Goal: Contribute content: Contribute content

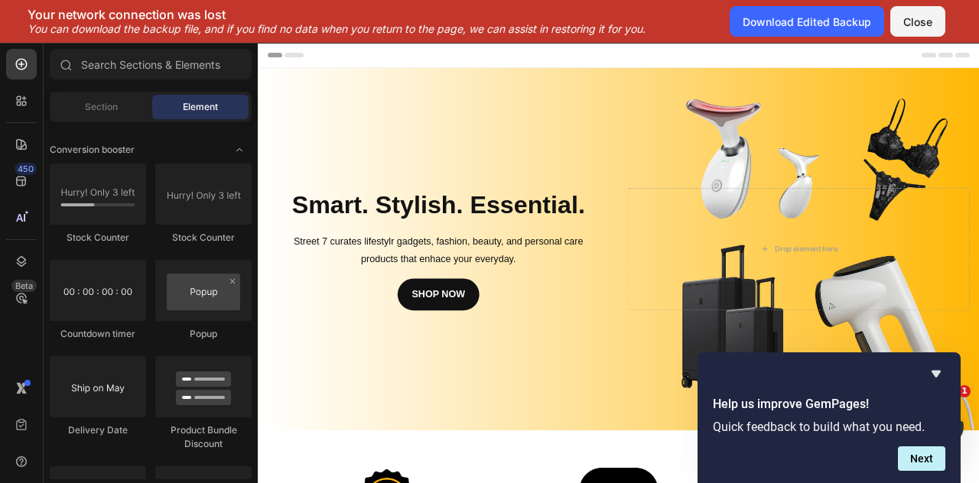
scroll to position [1881, 0]
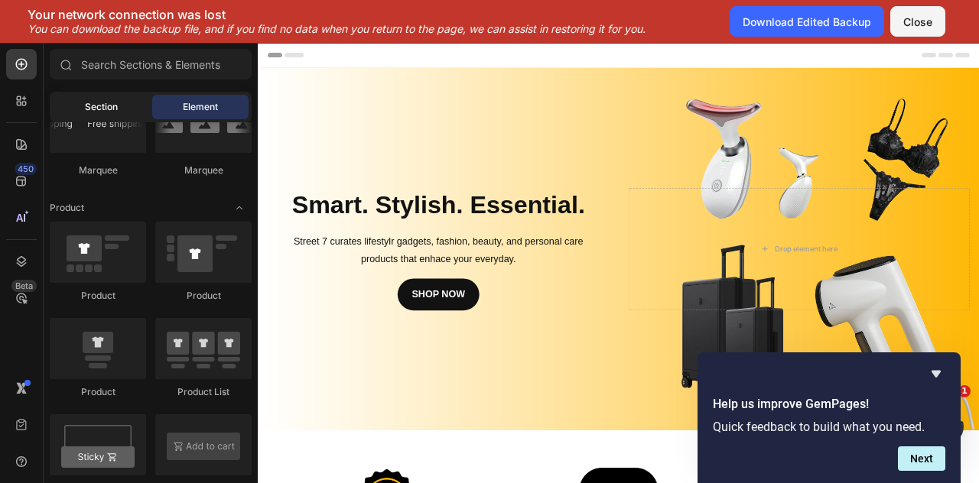
click at [95, 102] on span "Section" at bounding box center [101, 107] width 33 height 14
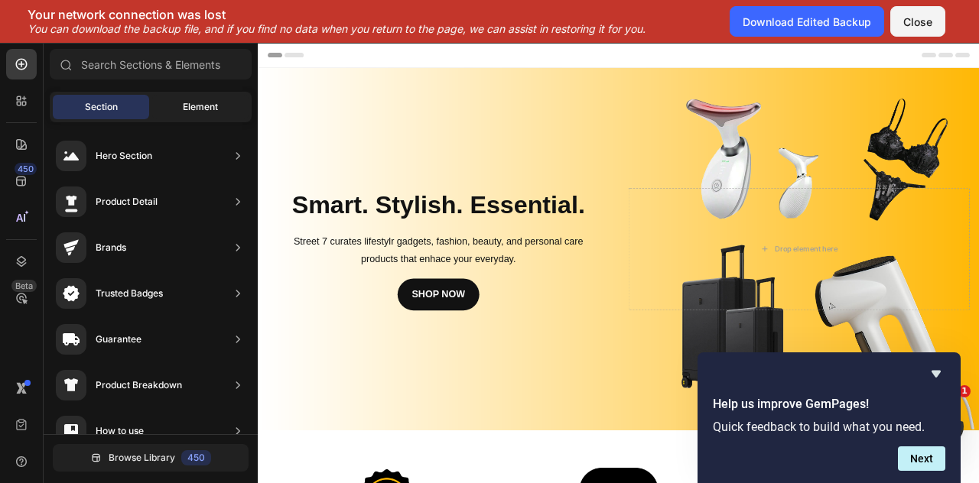
click at [183, 107] on span "Element" at bounding box center [200, 107] width 35 height 14
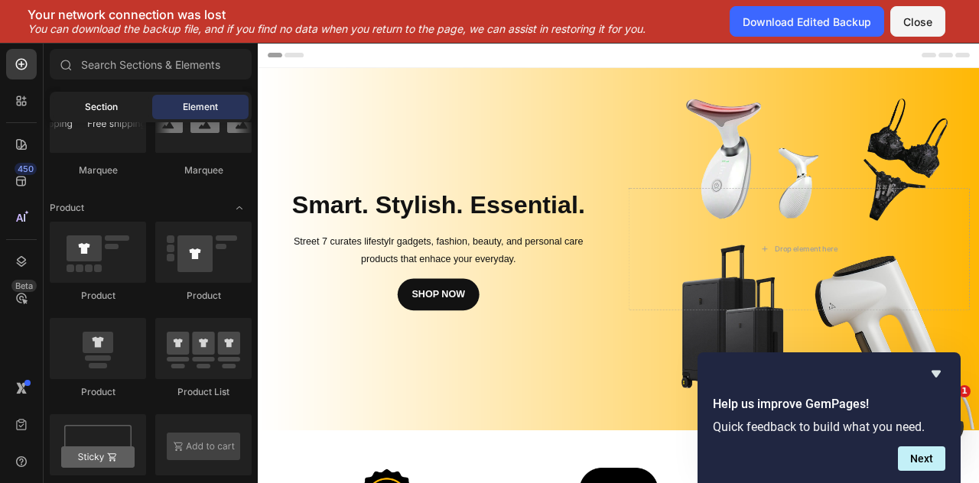
click at [119, 102] on div "Section" at bounding box center [101, 107] width 96 height 24
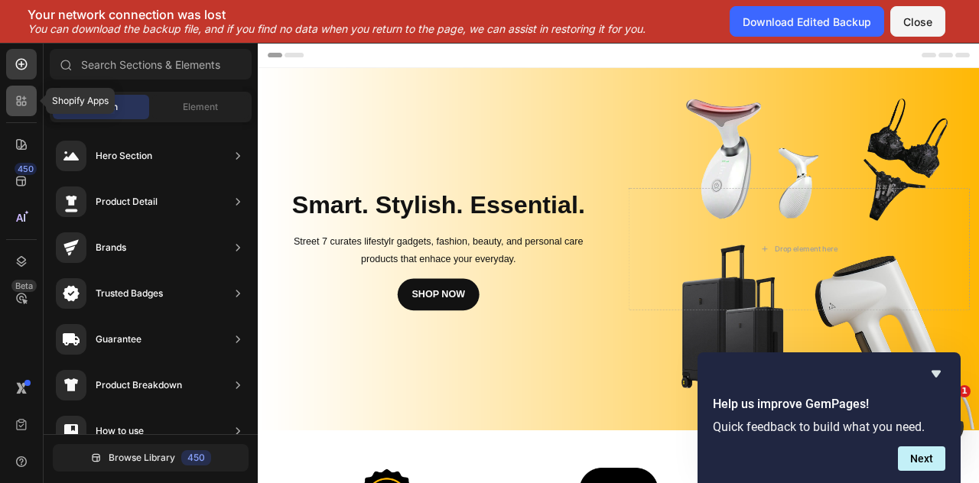
click at [21, 108] on icon at bounding box center [21, 100] width 15 height 15
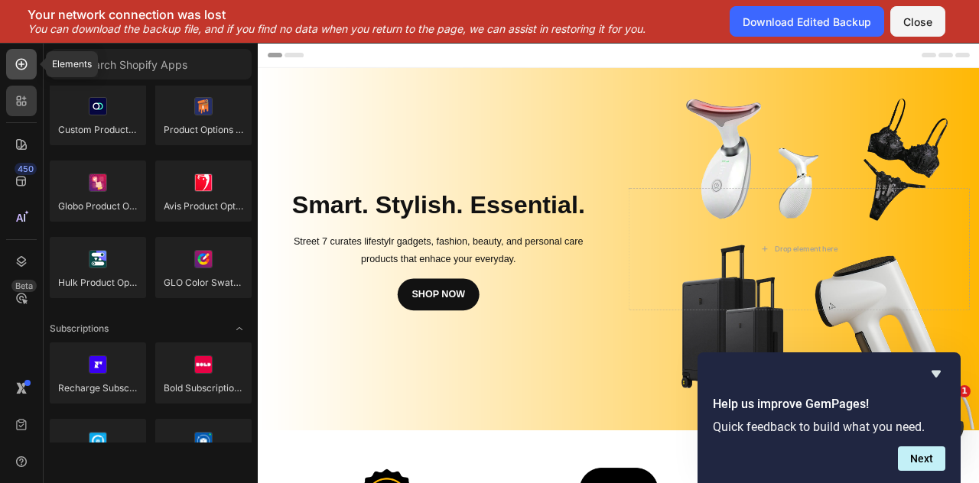
click at [24, 68] on icon at bounding box center [21, 64] width 11 height 11
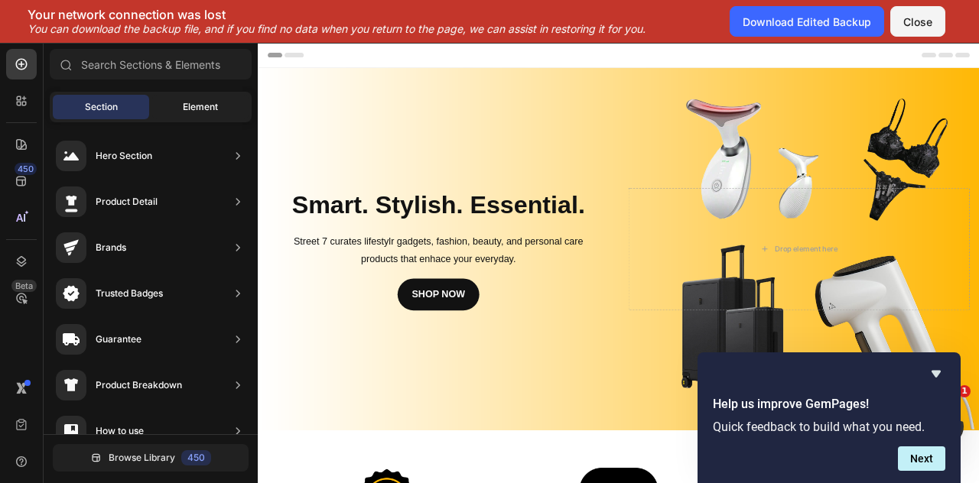
click at [186, 105] on span "Element" at bounding box center [200, 107] width 35 height 14
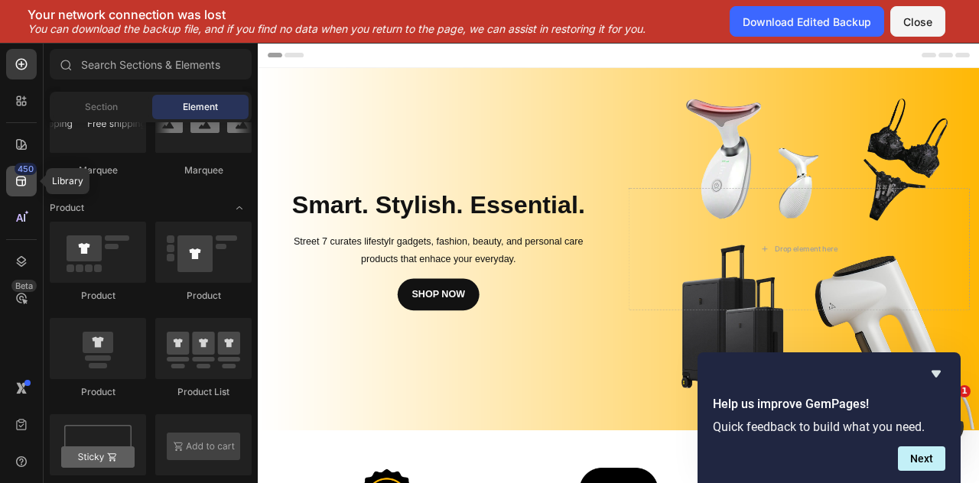
click at [23, 177] on icon at bounding box center [21, 182] width 10 height 10
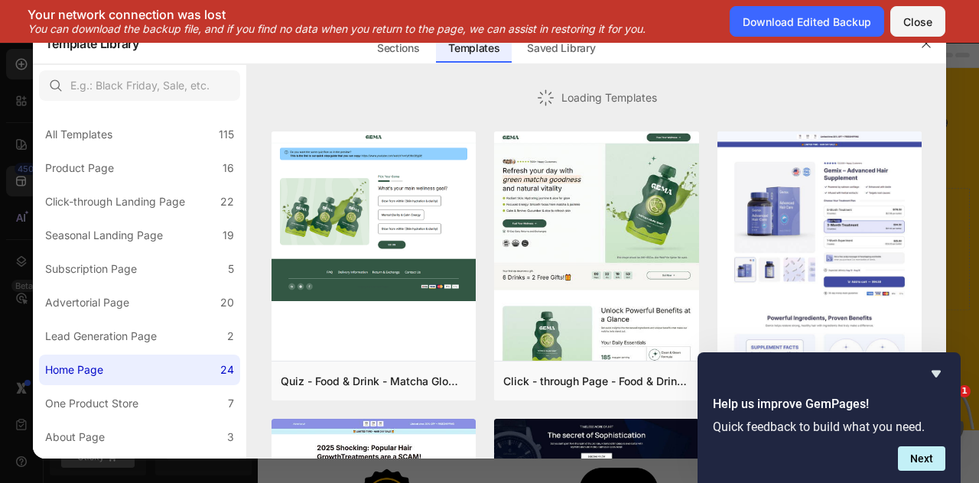
click at [12, 76] on div at bounding box center [489, 241] width 979 height 483
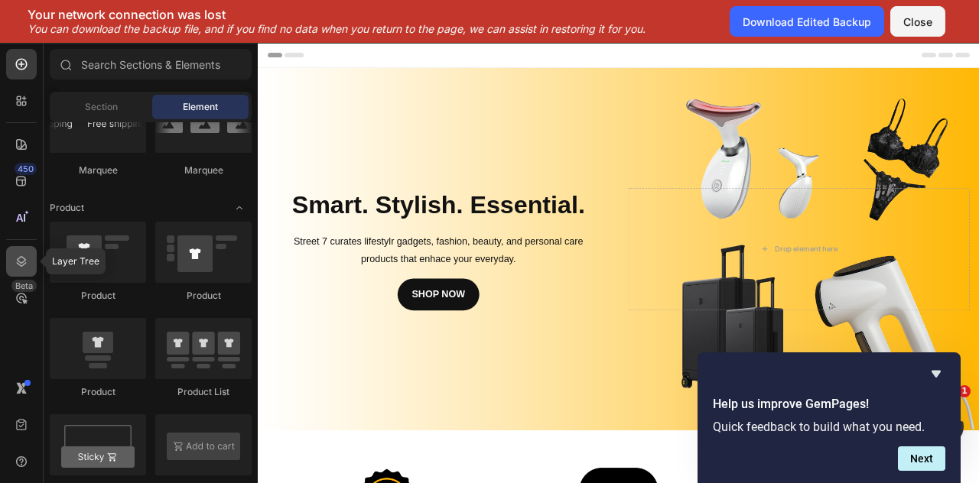
click at [17, 255] on icon at bounding box center [21, 261] width 15 height 15
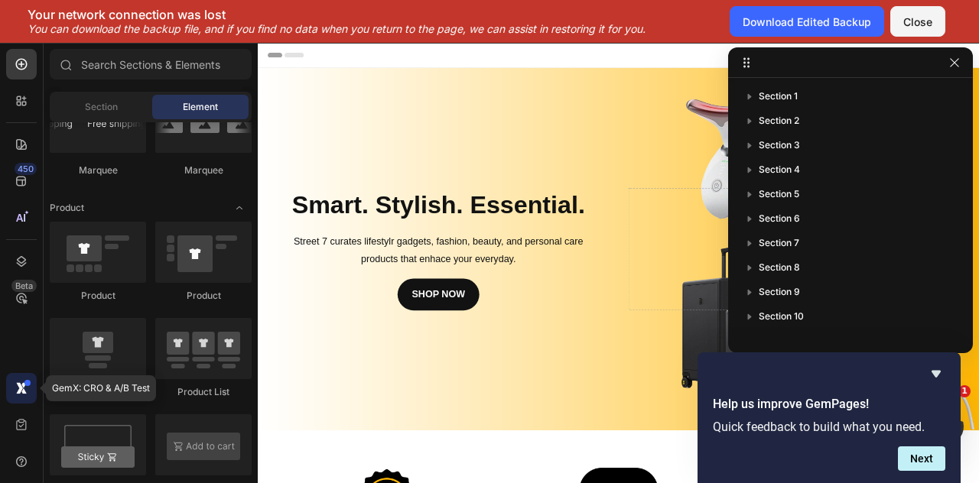
click at [18, 385] on icon at bounding box center [19, 387] width 7 height 11
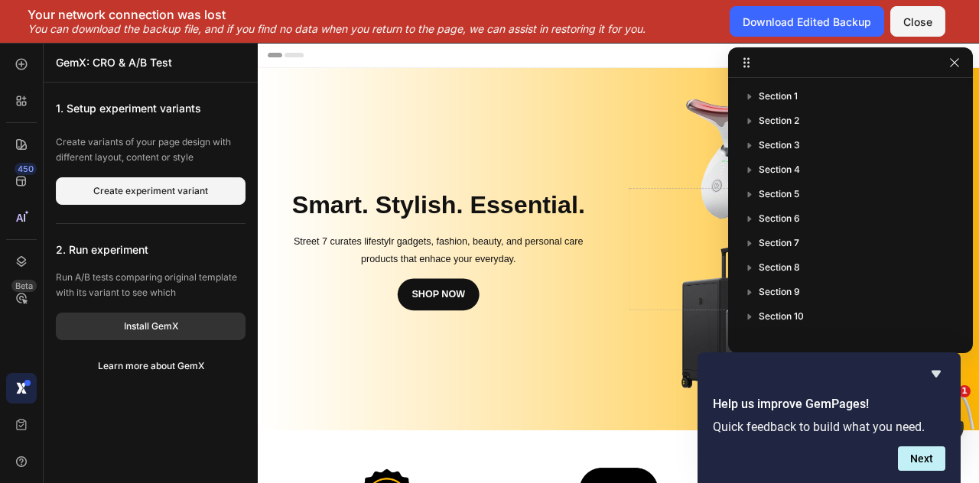
click at [18, 385] on icon at bounding box center [19, 387] width 7 height 11
click at [23, 102] on icon at bounding box center [24, 104] width 5 height 5
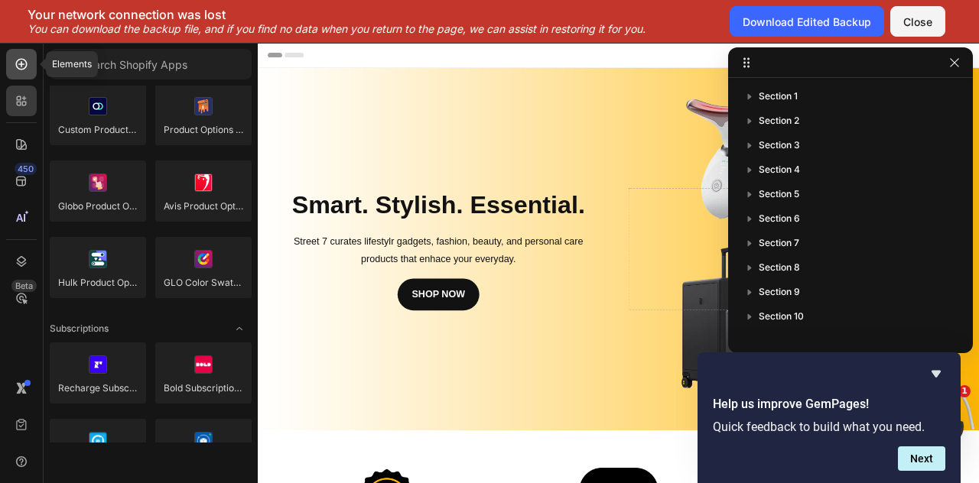
click at [29, 68] on div at bounding box center [21, 64] width 31 height 31
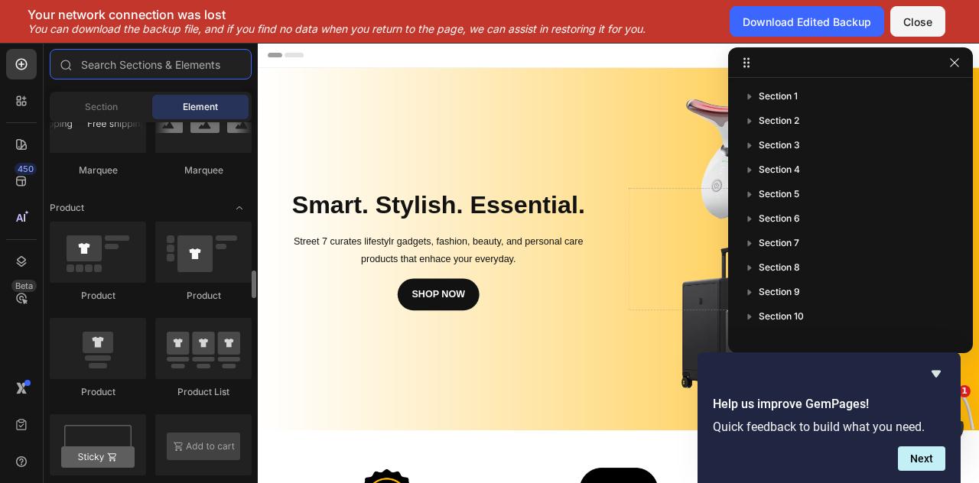
scroll to position [0, 0]
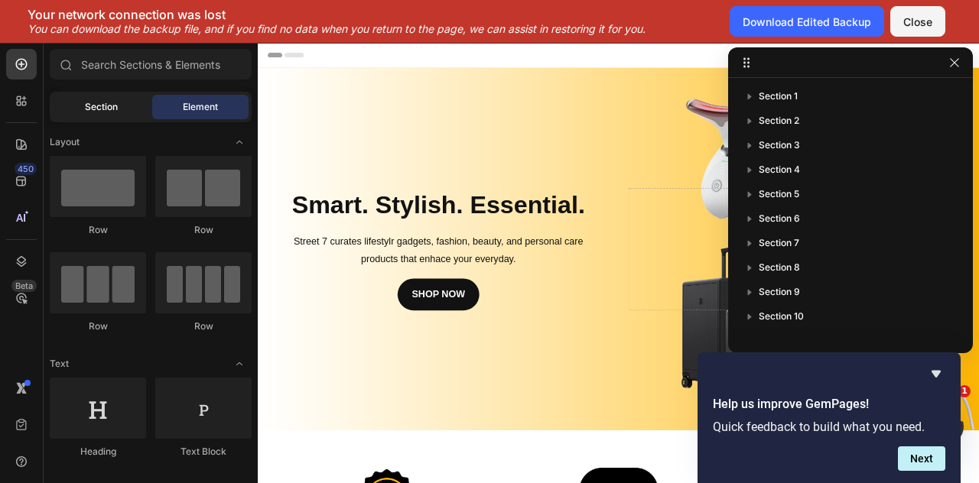
click at [125, 99] on div "Section" at bounding box center [101, 107] width 96 height 24
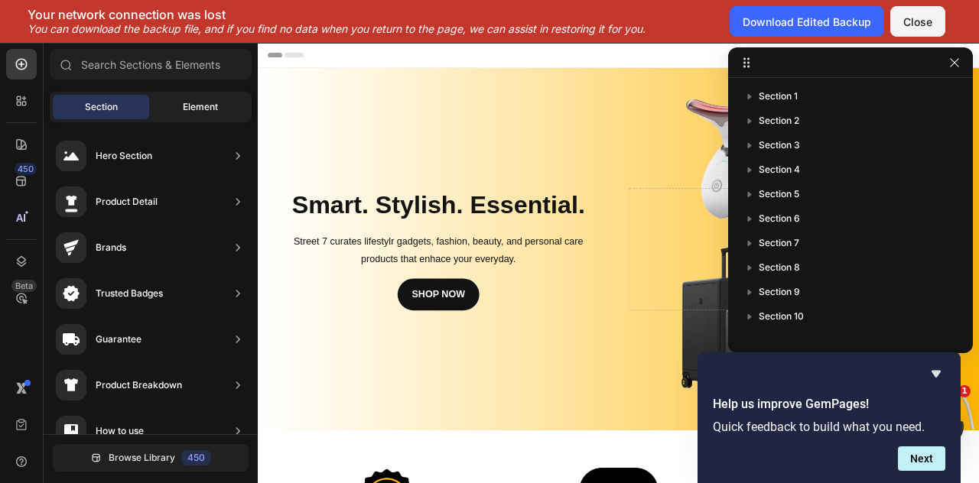
click at [182, 99] on div "Element" at bounding box center [200, 107] width 96 height 24
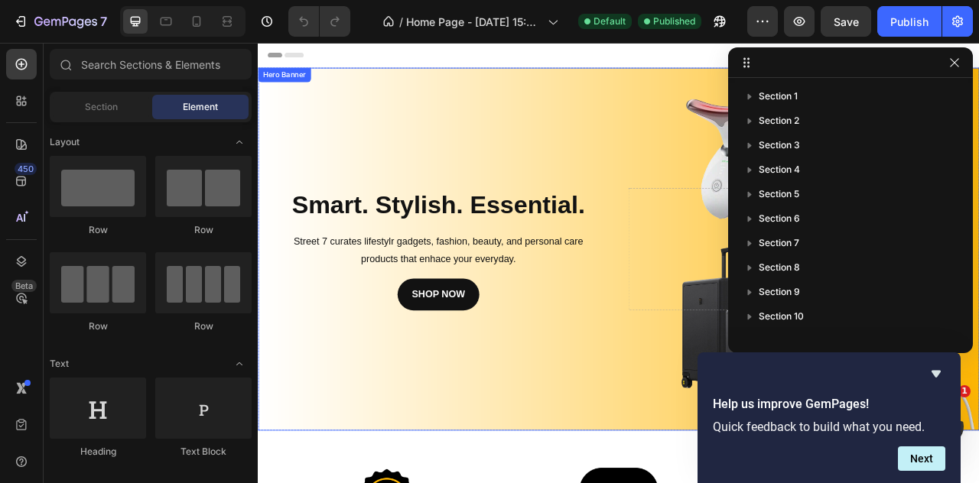
click at [642, 128] on div "Background Image" at bounding box center [716, 305] width 917 height 462
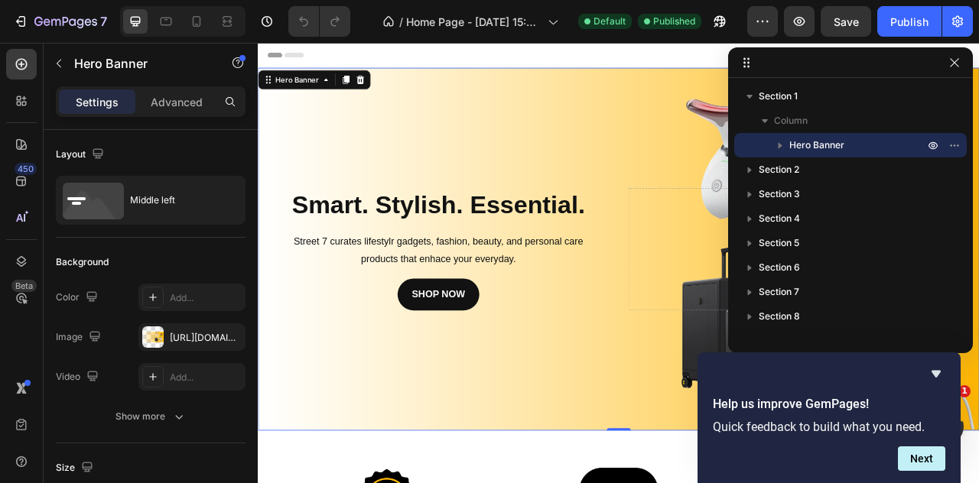
click at [492, 62] on div "Header" at bounding box center [716, 58] width 893 height 31
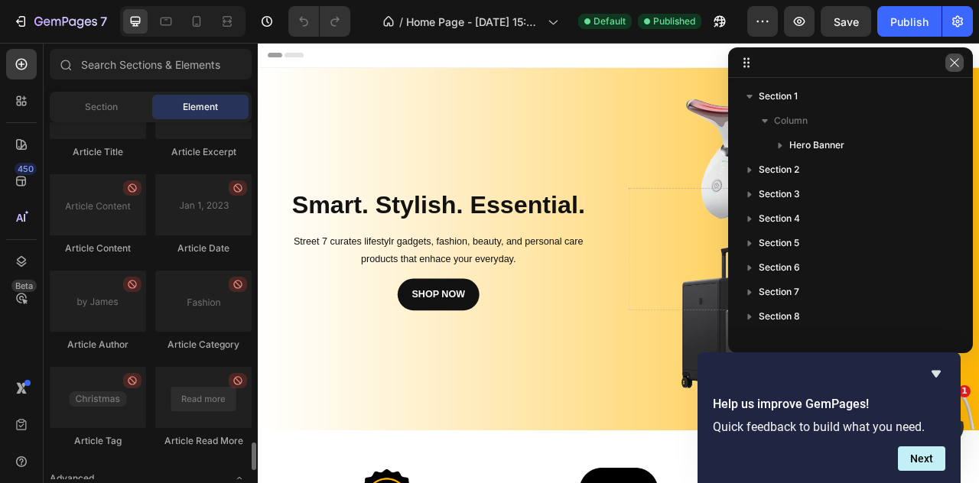
scroll to position [4174, 0]
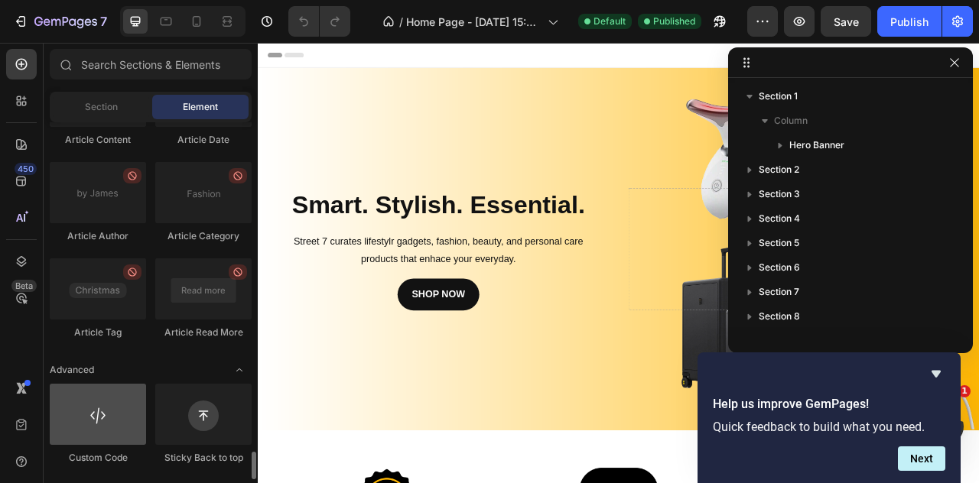
click at [95, 419] on div at bounding box center [98, 414] width 96 height 61
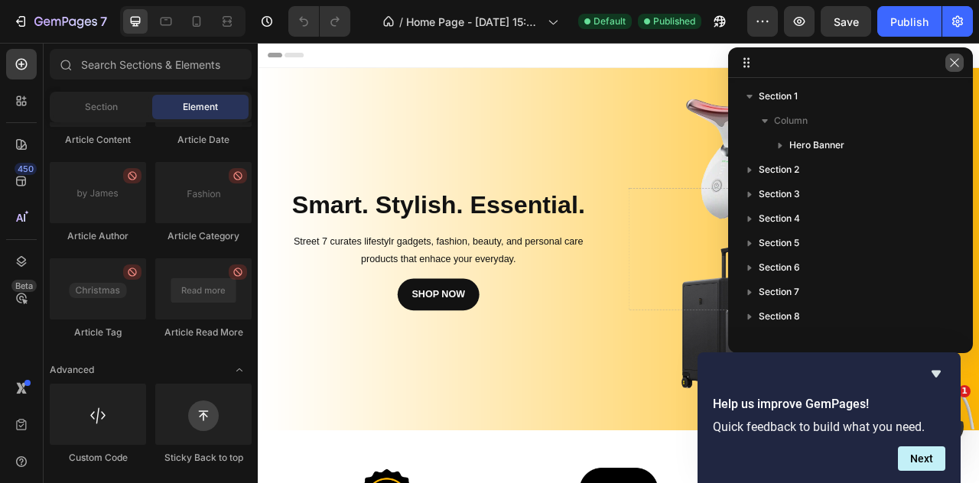
click at [956, 63] on icon "button" at bounding box center [954, 63] width 12 height 12
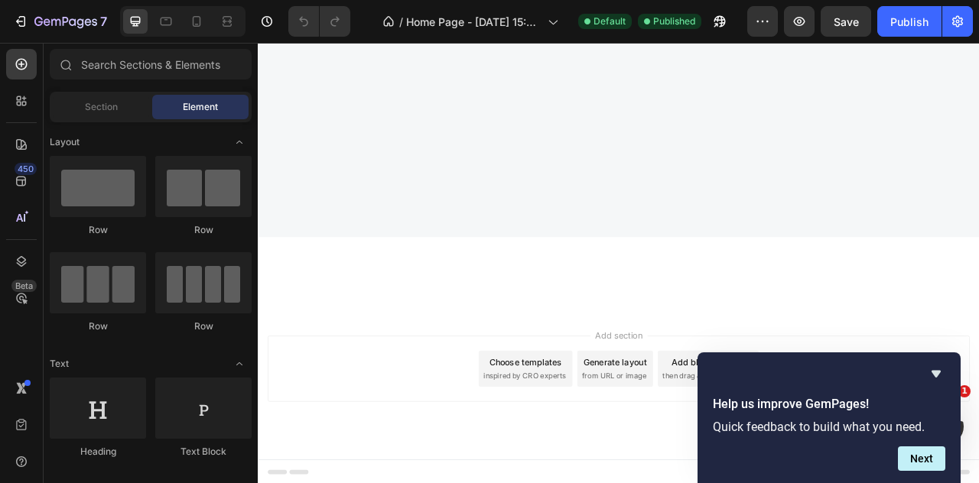
scroll to position [0, 0]
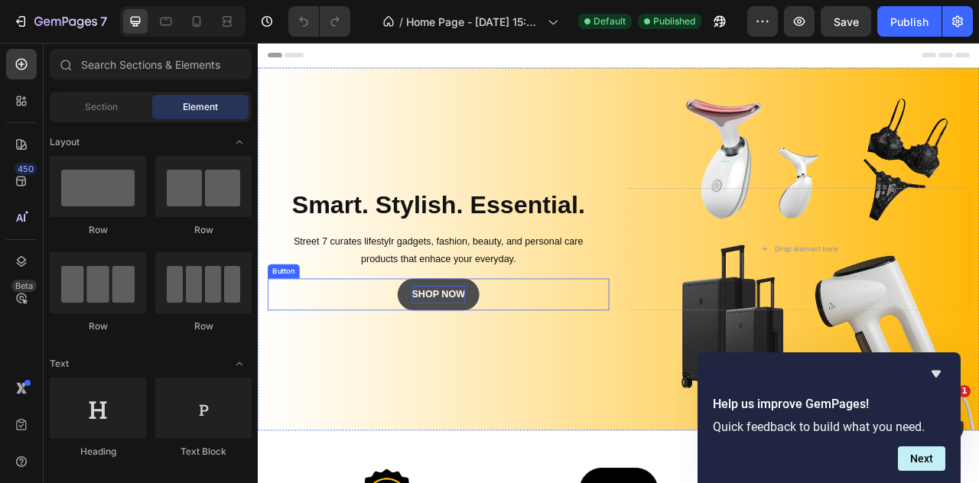
click at [503, 361] on strong "SHOP NOW" at bounding box center [487, 361] width 68 height 13
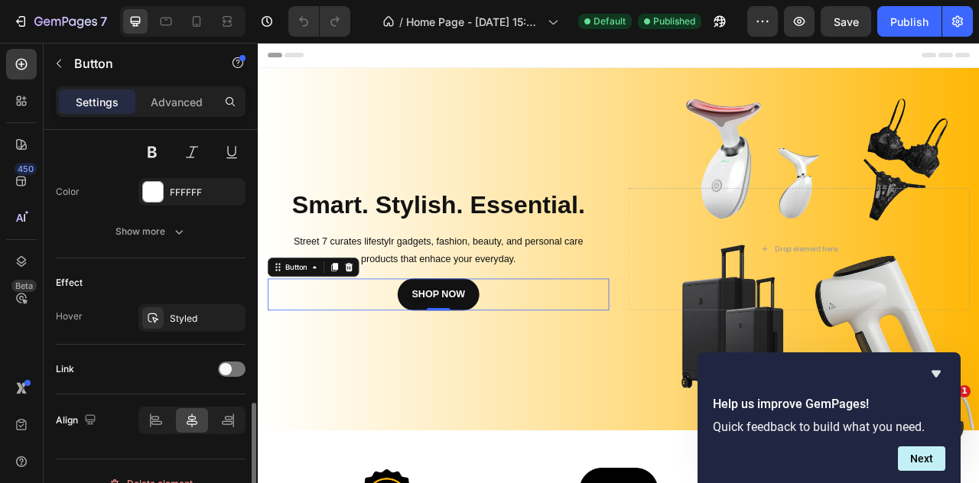
scroll to position [696, 0]
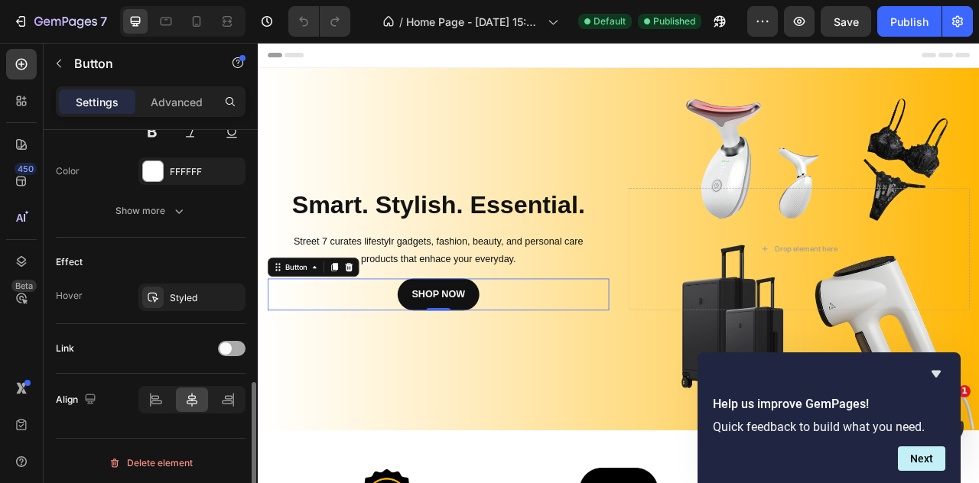
click at [228, 343] on span at bounding box center [225, 349] width 12 height 12
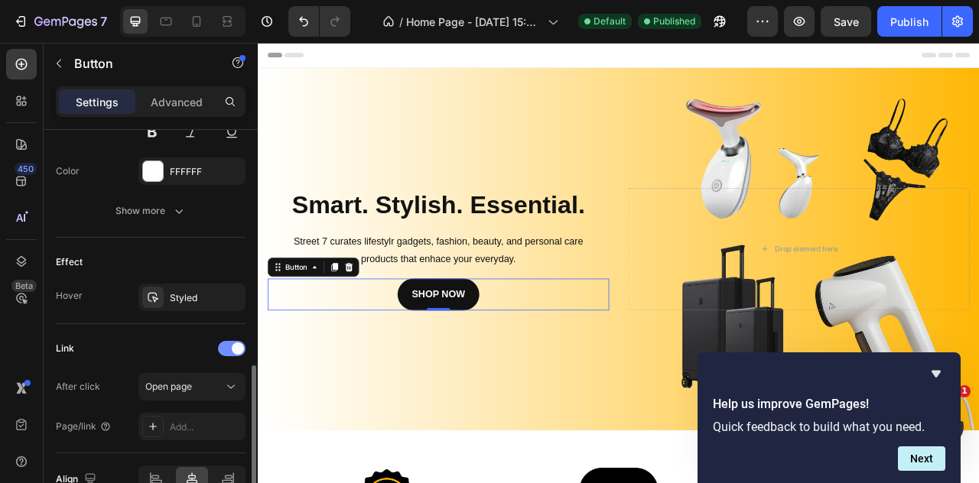
click at [228, 342] on div at bounding box center [232, 348] width 28 height 15
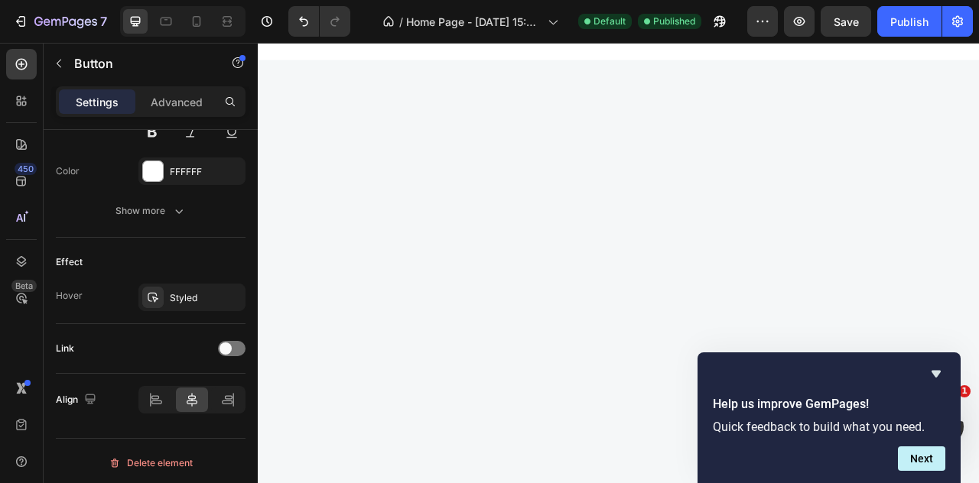
scroll to position [0, 0]
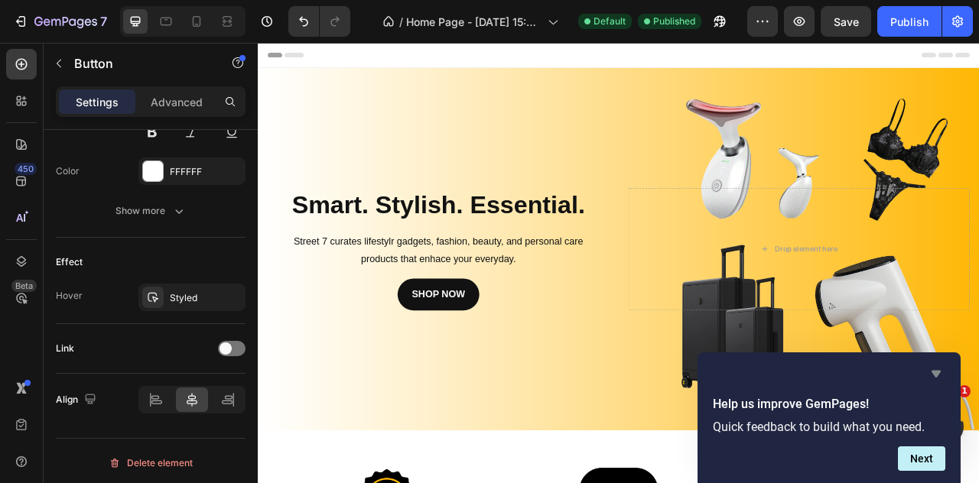
click at [933, 371] on icon "Hide survey" at bounding box center [935, 374] width 9 height 7
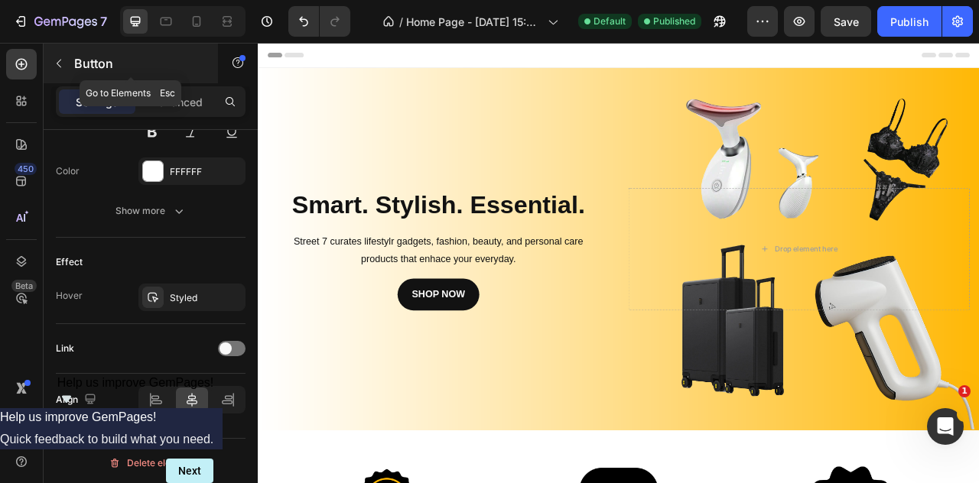
click at [60, 55] on button "button" at bounding box center [59, 63] width 24 height 24
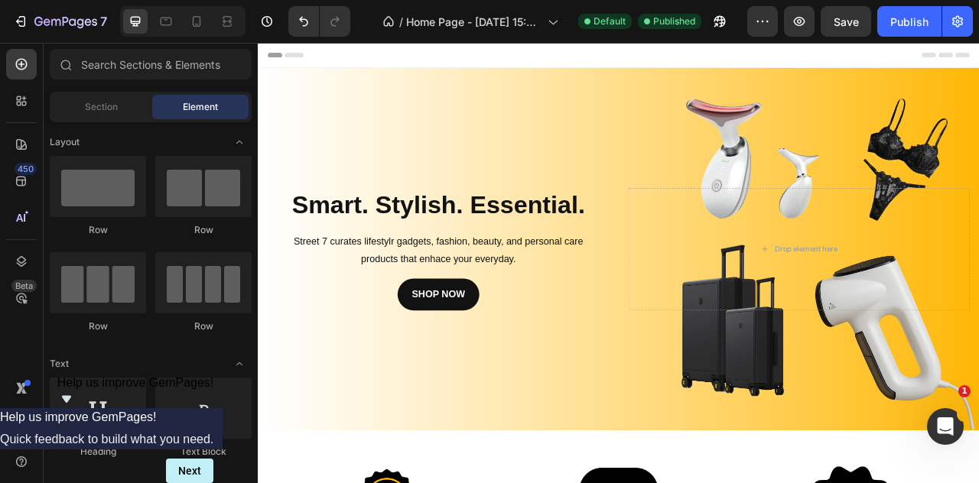
scroll to position [382, 0]
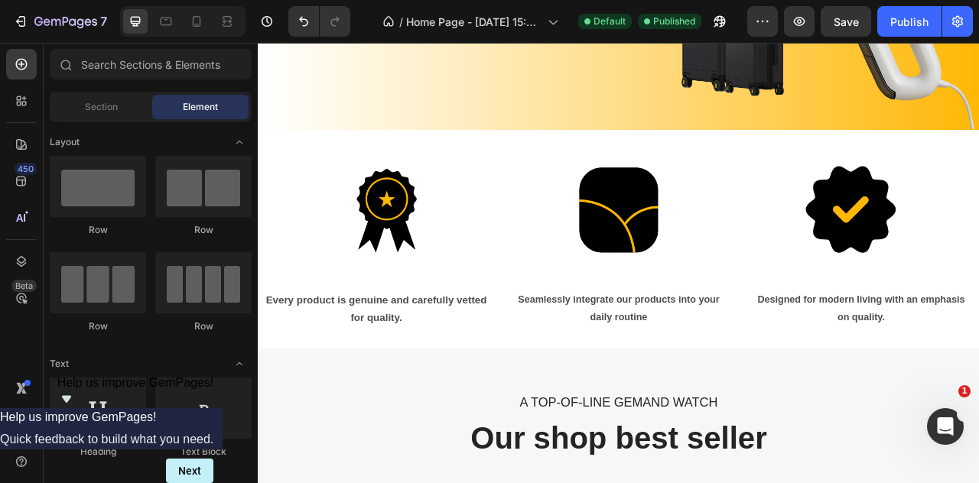
drag, startPoint x: 0, startPoint y: 433, endPoint x: 0, endPoint y: 107, distance: 325.7
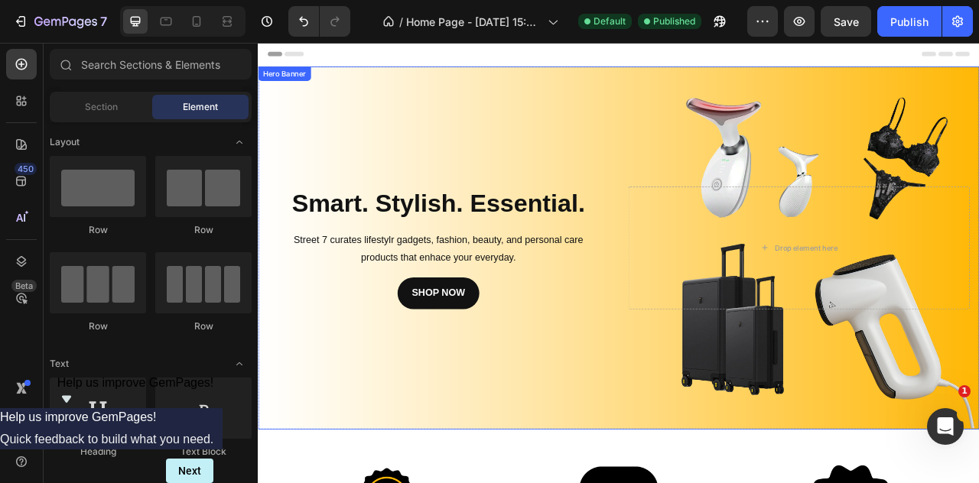
scroll to position [0, 0]
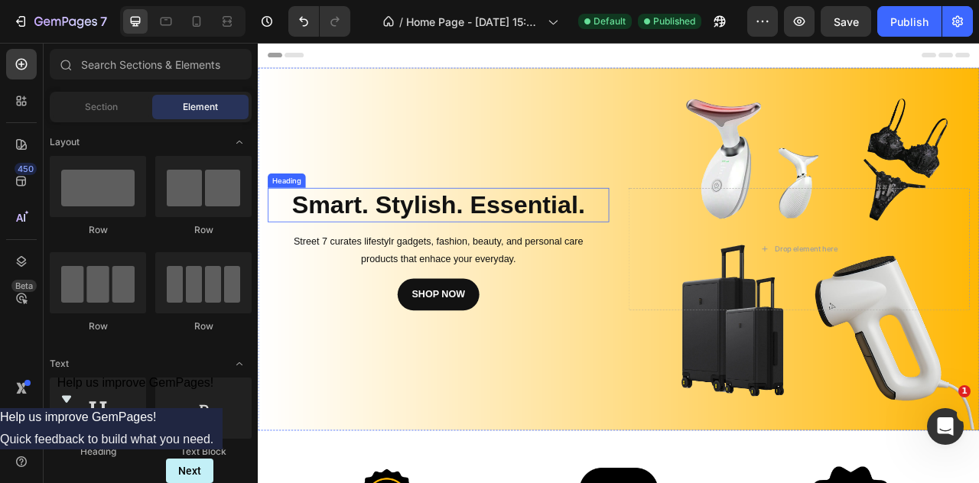
click at [379, 245] on strong "Smart. Stylish. Essential." at bounding box center [486, 248] width 373 height 35
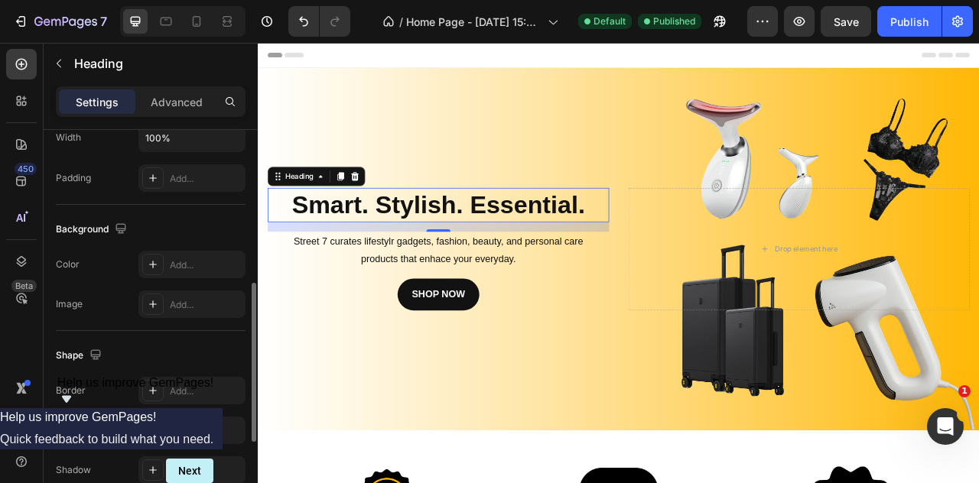
click at [154, 359] on div "Shape" at bounding box center [151, 355] width 190 height 24
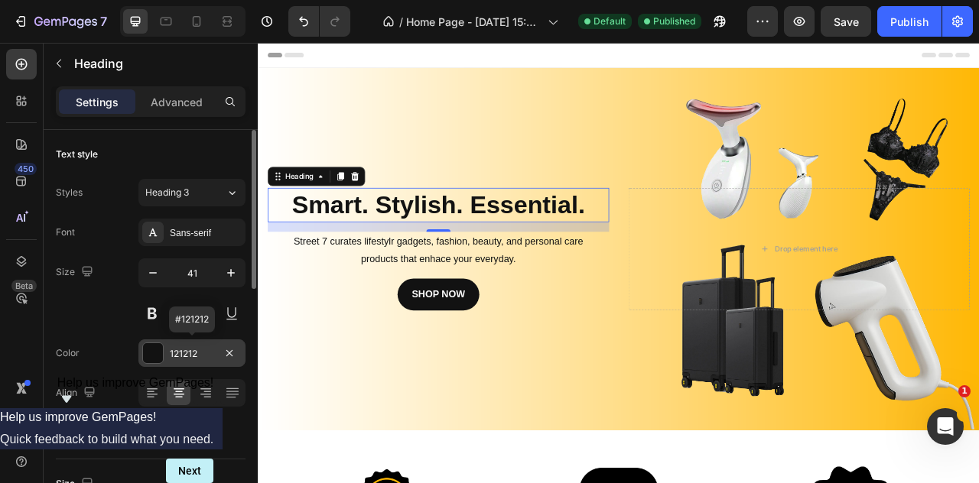
click at [151, 352] on div at bounding box center [153, 353] width 20 height 20
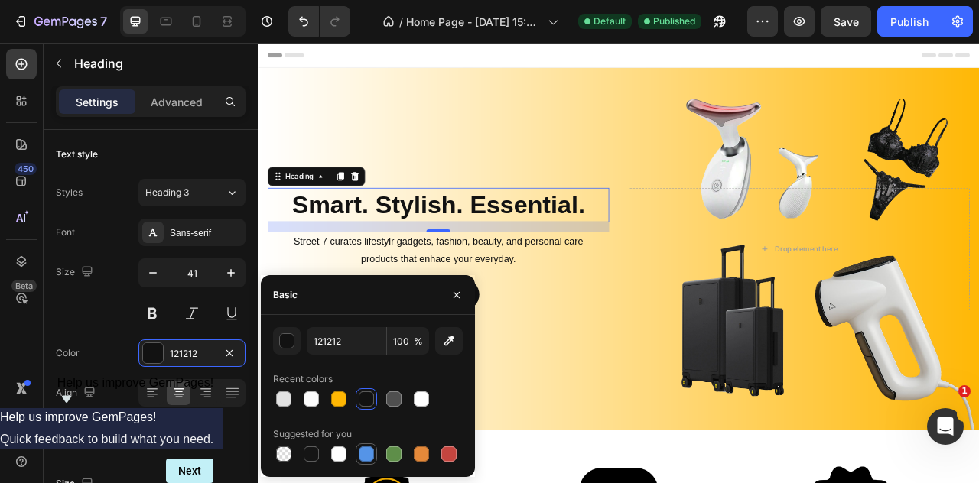
click at [368, 455] on div at bounding box center [366, 453] width 15 height 15
type input "5594E7"
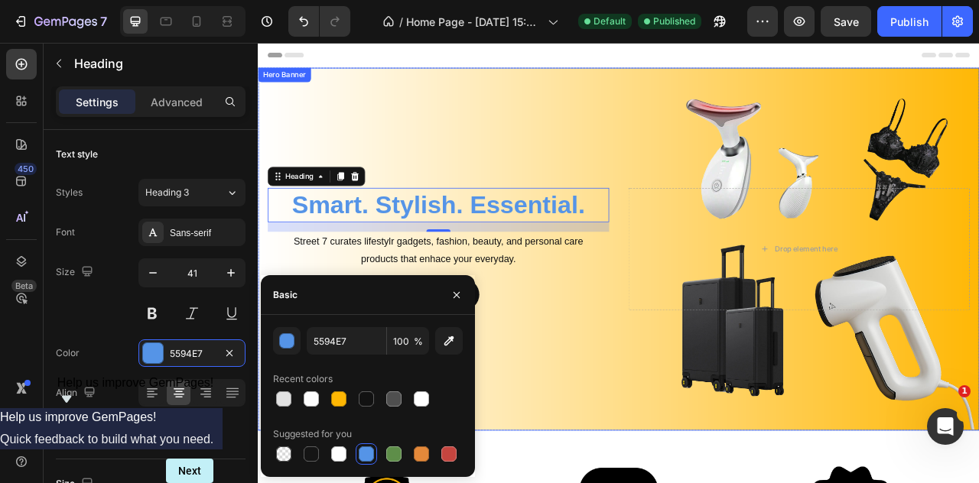
click at [473, 156] on div "Background Image" at bounding box center [716, 305] width 917 height 462
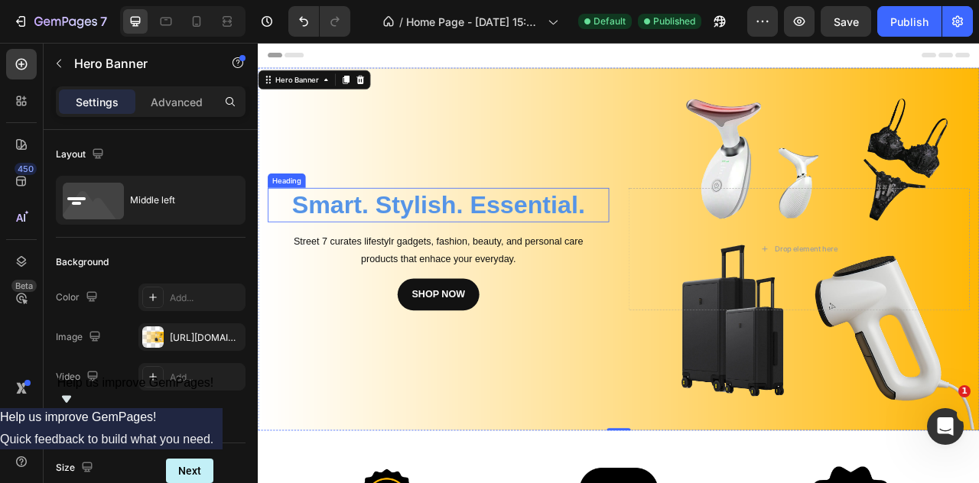
click at [454, 256] on strong "Smart. Stylish. Essential." at bounding box center [486, 248] width 373 height 35
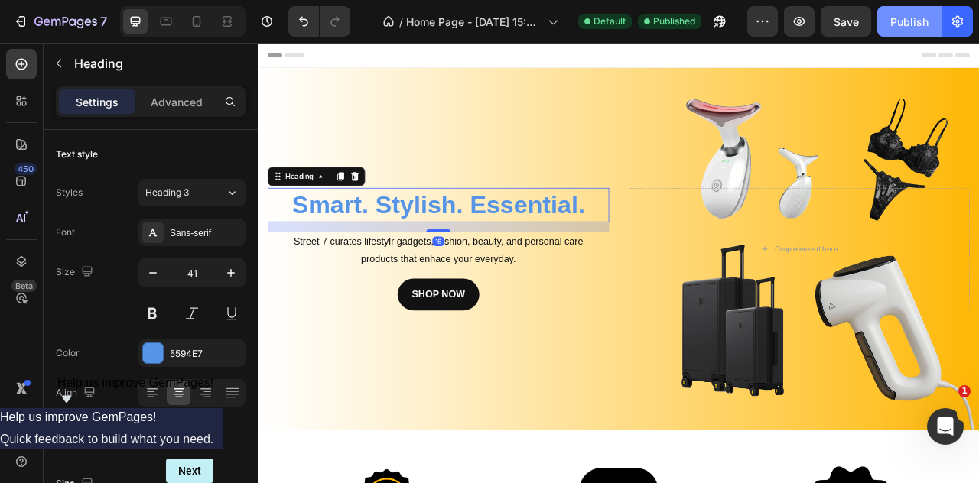
click at [907, 18] on div "Publish" at bounding box center [909, 22] width 38 height 16
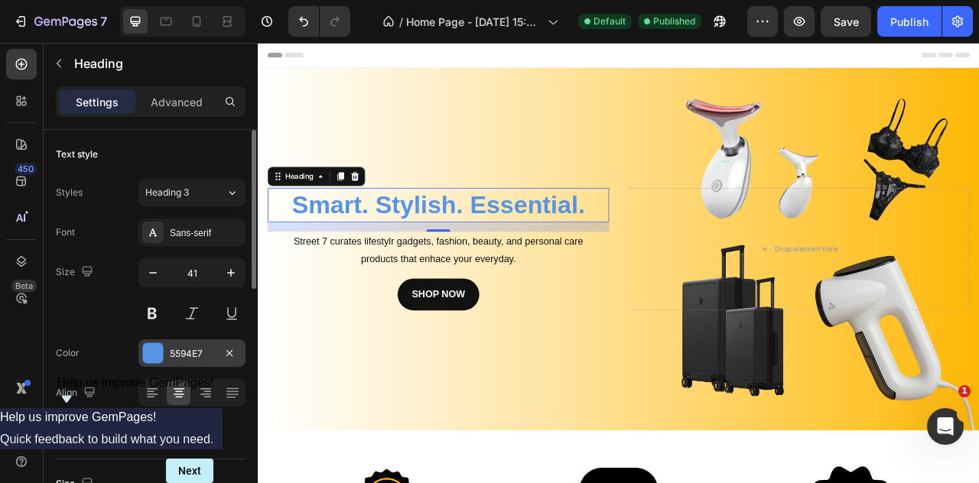
scroll to position [593, 0]
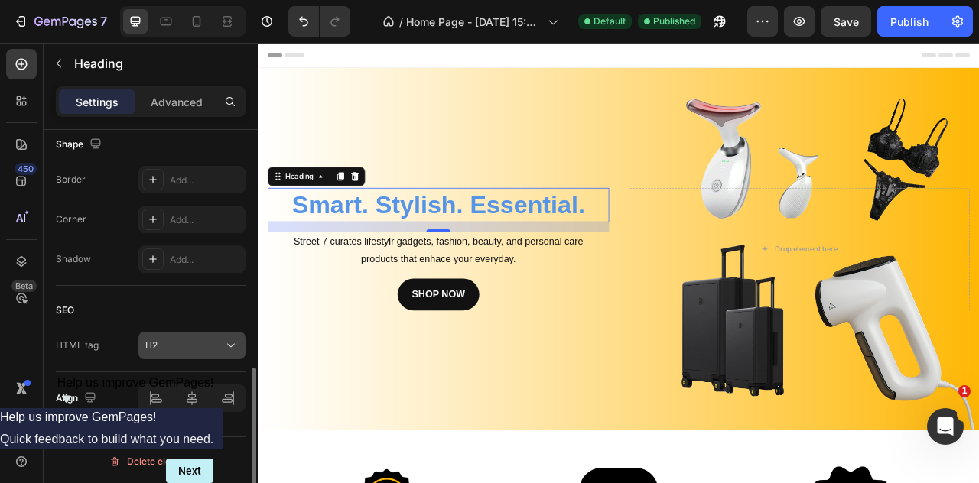
click at [161, 344] on div "H2" at bounding box center [184, 346] width 78 height 14
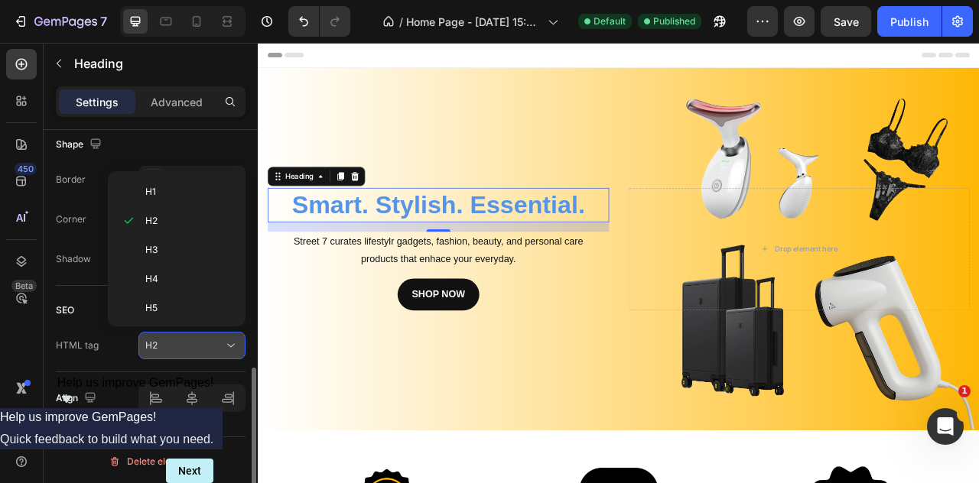
click at [161, 344] on div "H2" at bounding box center [184, 346] width 78 height 14
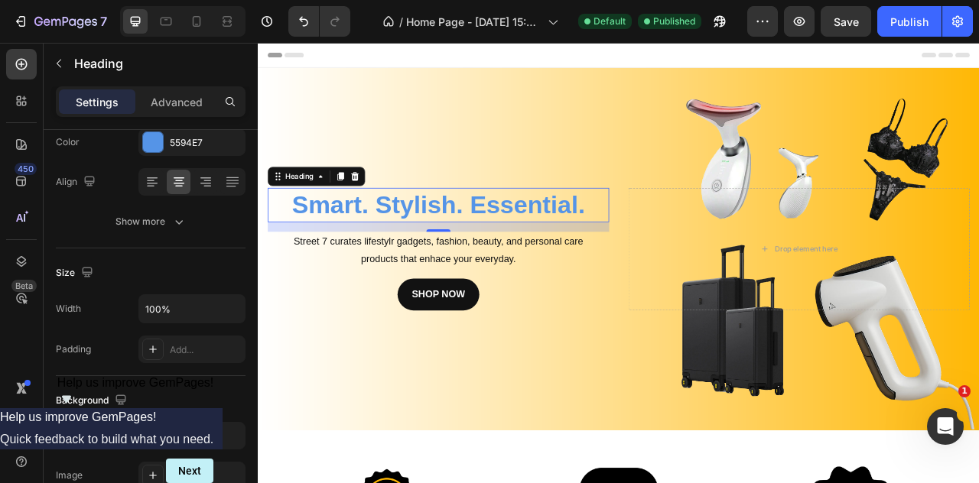
scroll to position [0, 0]
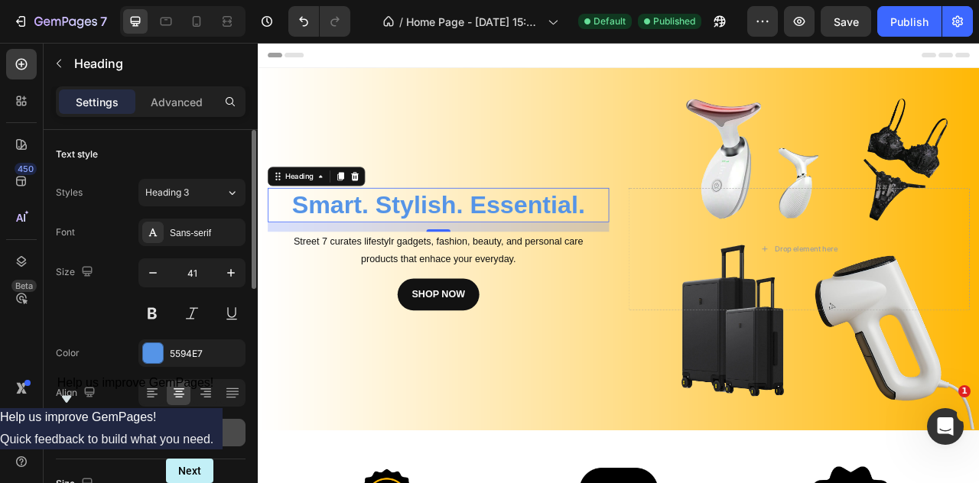
click at [161, 432] on div "Show more" at bounding box center [150, 432] width 71 height 15
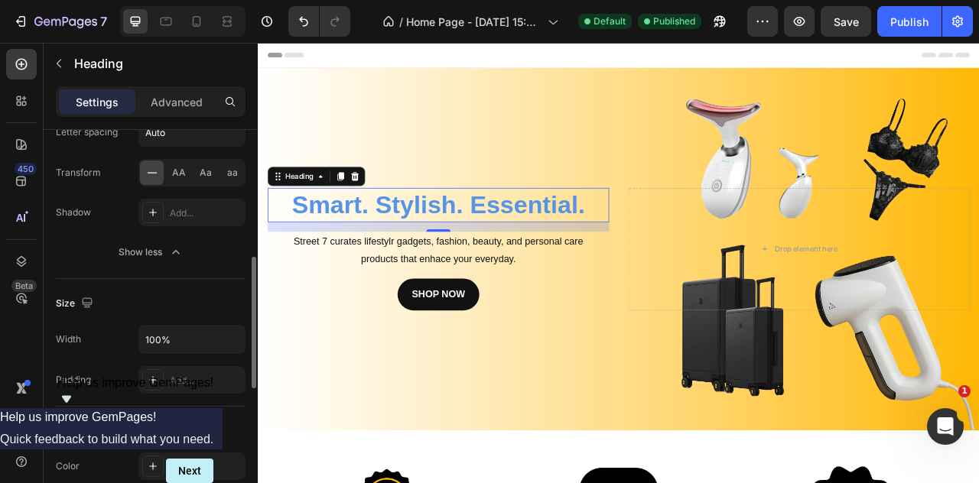
scroll to position [382, 0]
click at [211, 172] on div "Aa" at bounding box center [205, 173] width 24 height 24
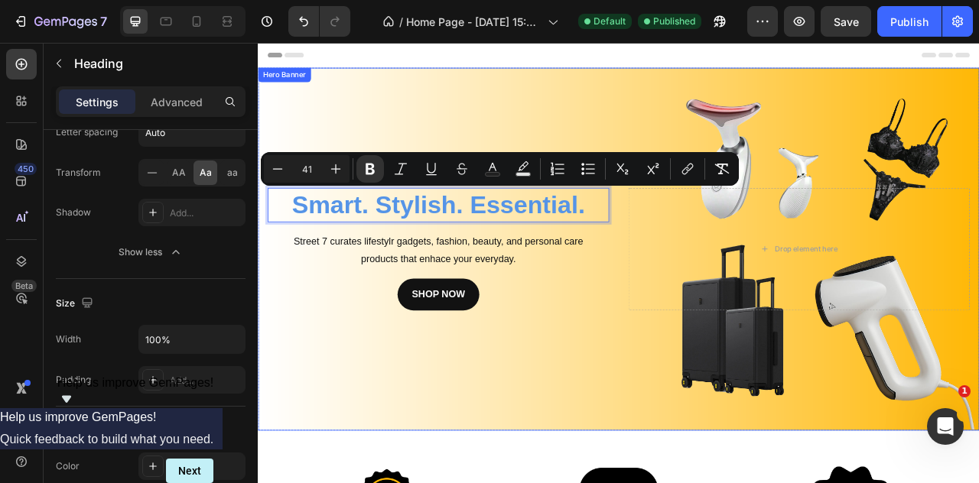
click at [384, 267] on h2 "smart. stylish. essential." at bounding box center [487, 249] width 434 height 44
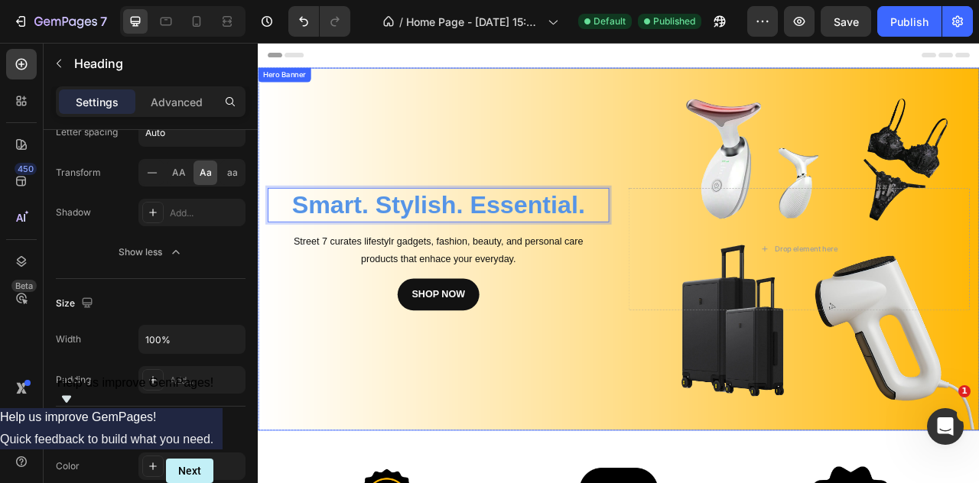
click at [387, 271] on div "smart. stylish. essential. Heading 16 Street 7 curates lifestylr gadgets, fashi…" at bounding box center [487, 305] width 434 height 156
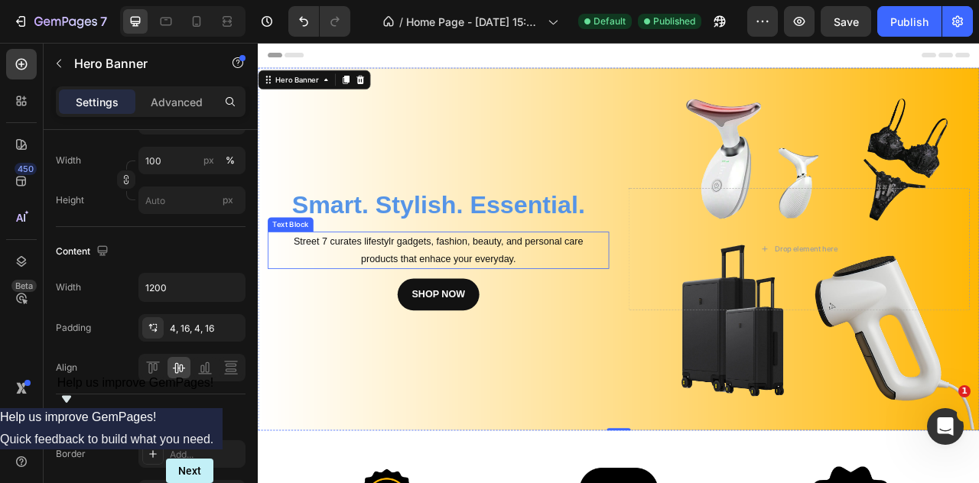
scroll to position [0, 0]
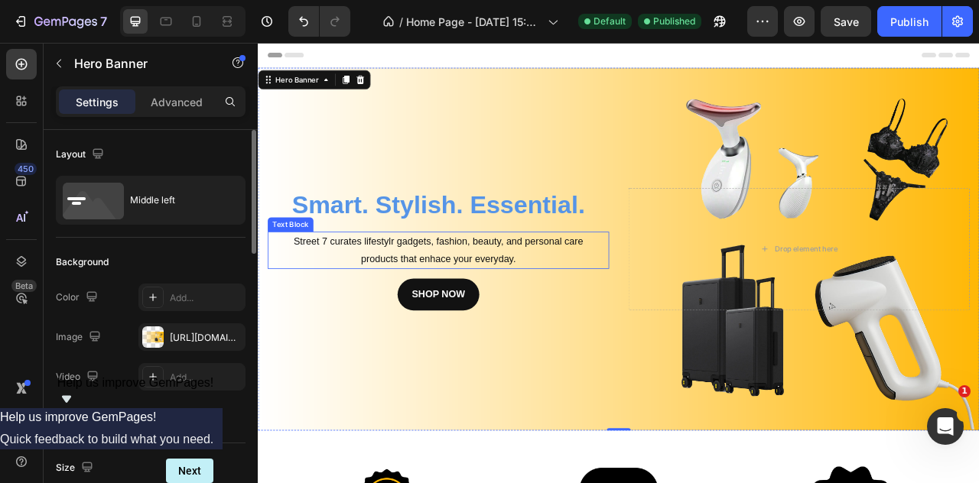
click at [388, 285] on p "Street 7 curates lifestylr gadgets, fashion, beauty, and personal care products…" at bounding box center [486, 306] width 431 height 44
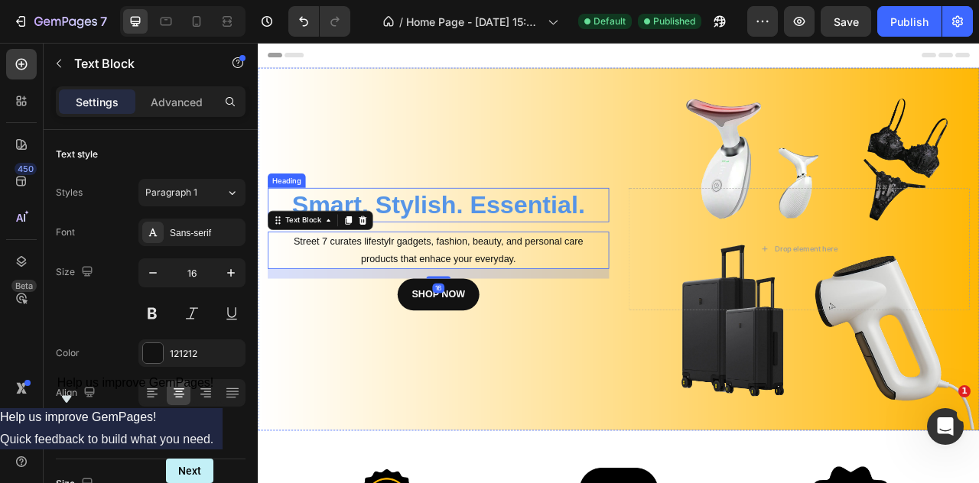
click at [403, 231] on strong "smart. stylish. essential." at bounding box center [486, 248] width 373 height 35
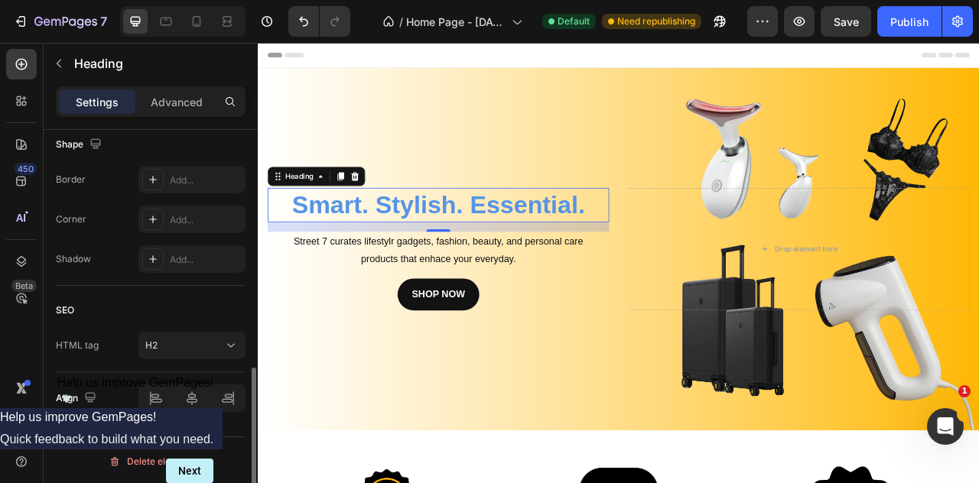
scroll to position [211, 0]
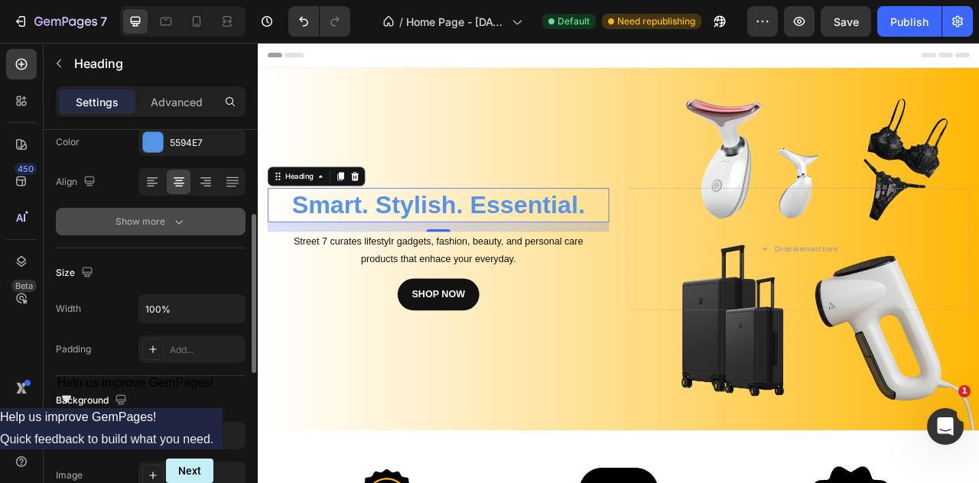
click at [169, 226] on div "Show more" at bounding box center [150, 221] width 71 height 15
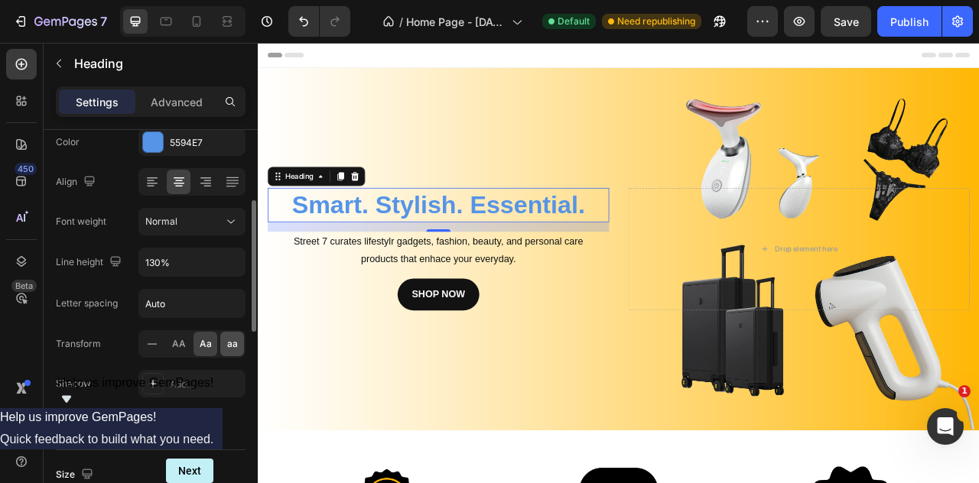
click at [223, 344] on div "aa" at bounding box center [232, 344] width 24 height 24
click at [209, 344] on span "Aa" at bounding box center [206, 344] width 12 height 14
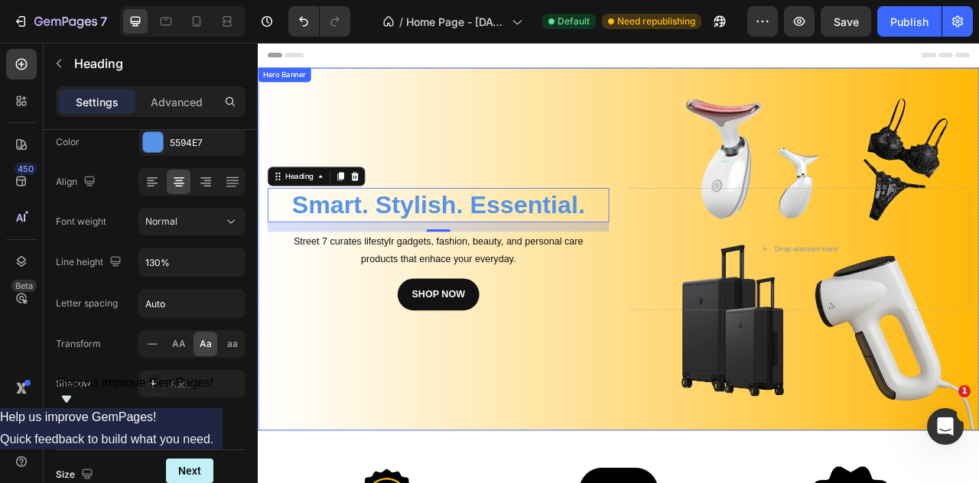
click at [453, 174] on div "Background Image" at bounding box center [716, 305] width 917 height 462
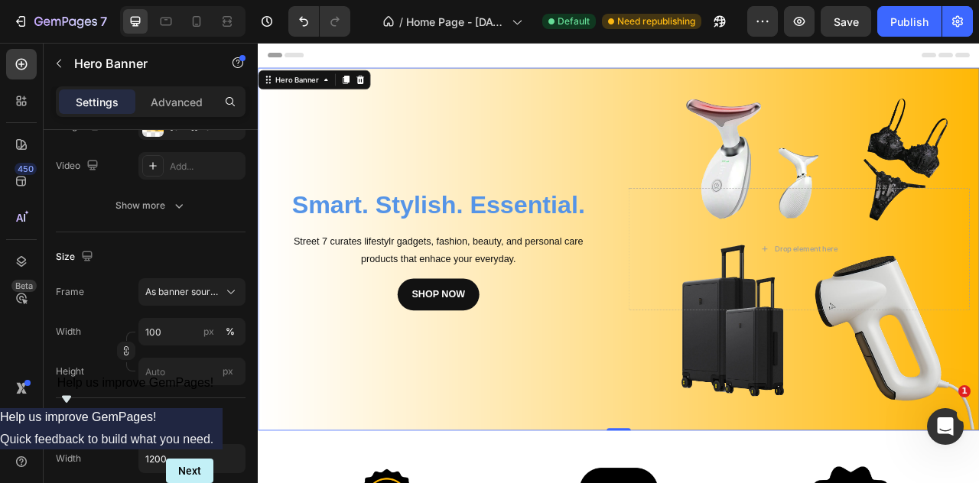
scroll to position [0, 0]
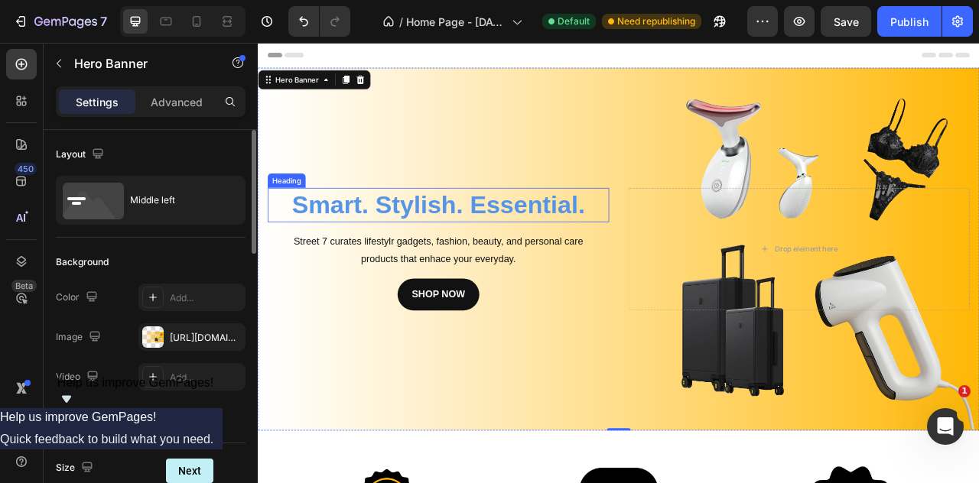
click at [414, 235] on strong "smart. stylish. essential." at bounding box center [486, 248] width 373 height 35
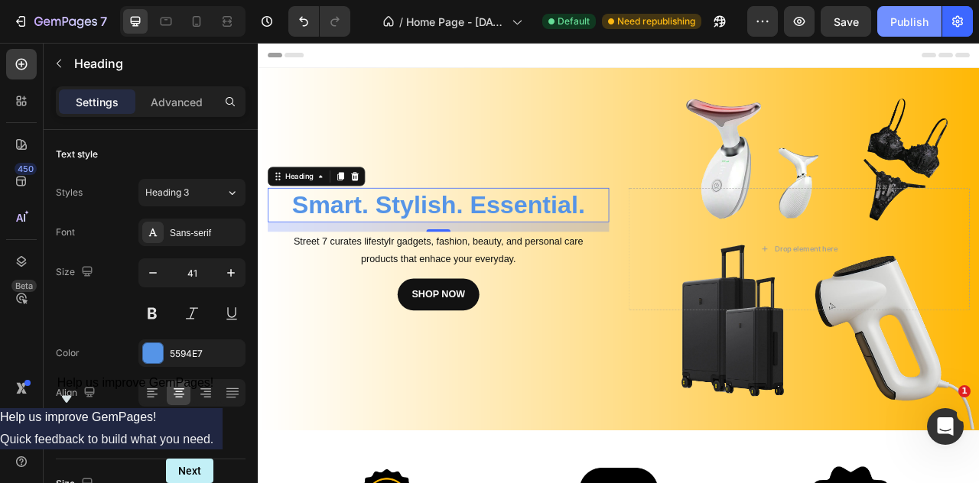
click at [891, 27] on div "Publish" at bounding box center [909, 22] width 38 height 16
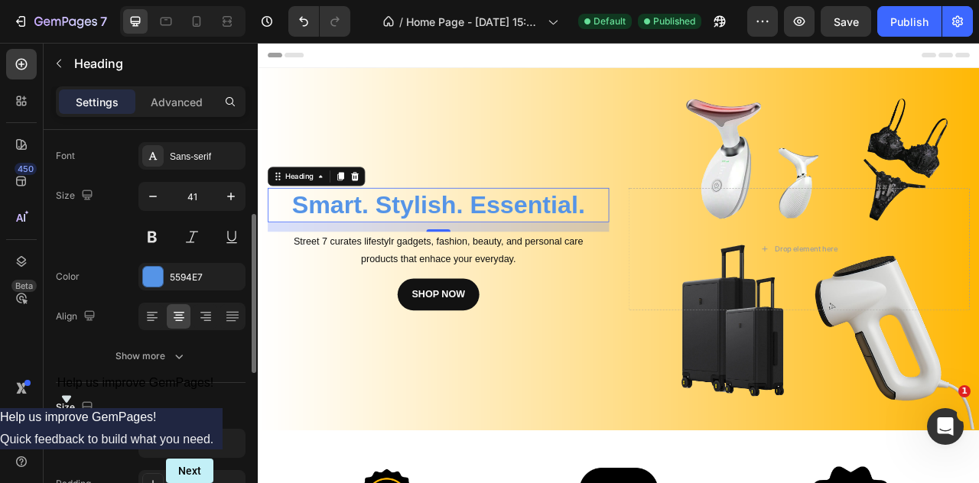
scroll to position [115, 0]
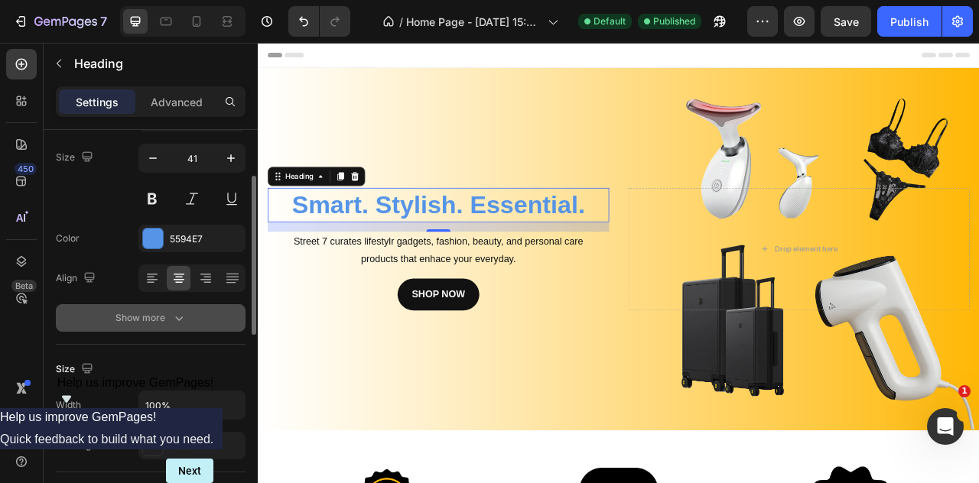
click at [181, 324] on icon "button" at bounding box center [178, 317] width 15 height 15
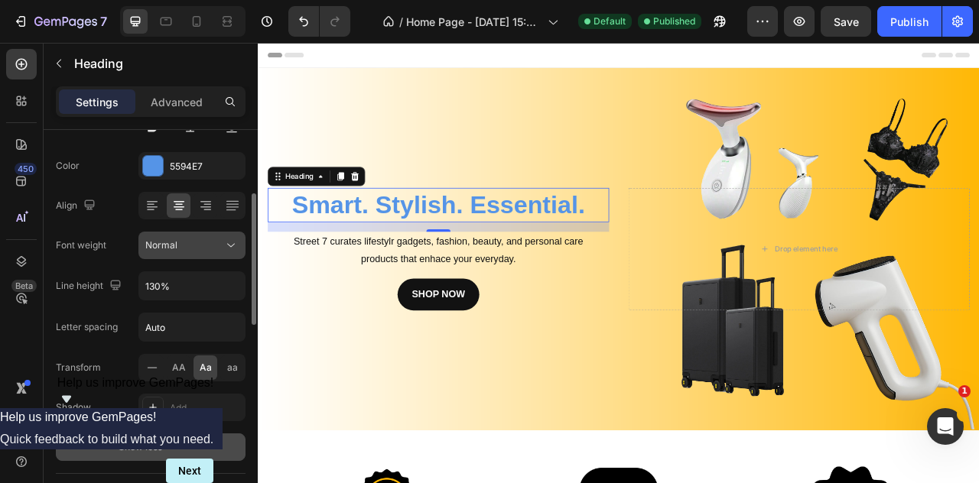
scroll to position [188, 0]
click at [189, 375] on div "AA" at bounding box center [179, 367] width 24 height 24
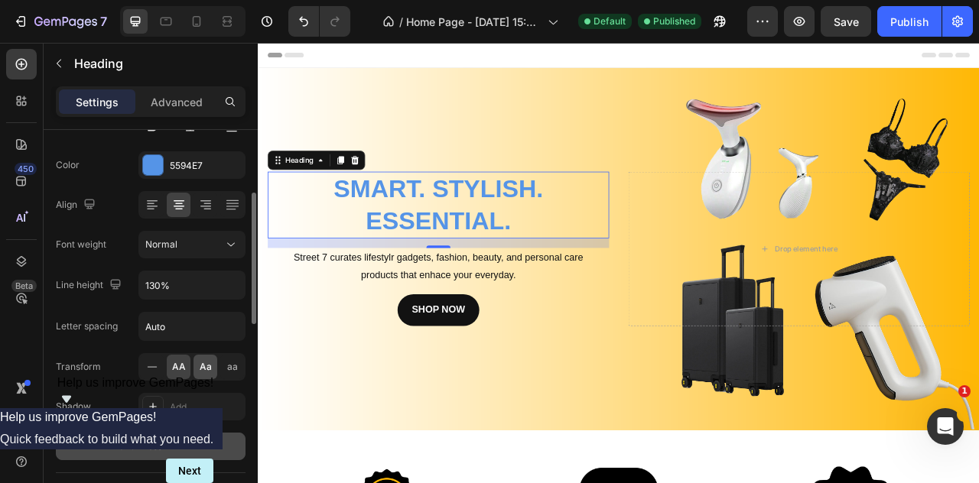
click at [205, 368] on span "Aa" at bounding box center [206, 367] width 12 height 14
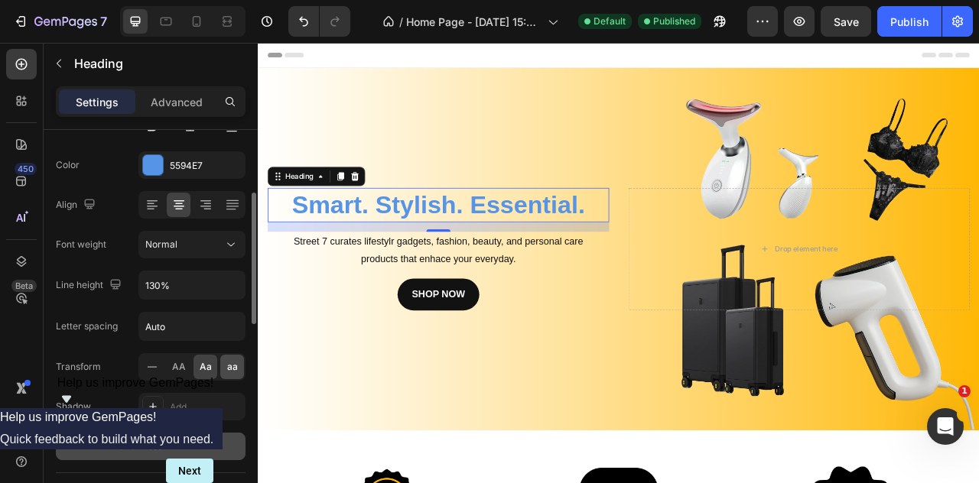
click at [226, 373] on div "aa" at bounding box center [232, 367] width 24 height 24
click at [199, 364] on div "Aa" at bounding box center [205, 367] width 24 height 24
click at [189, 173] on div "5594E7" at bounding box center [191, 165] width 107 height 28
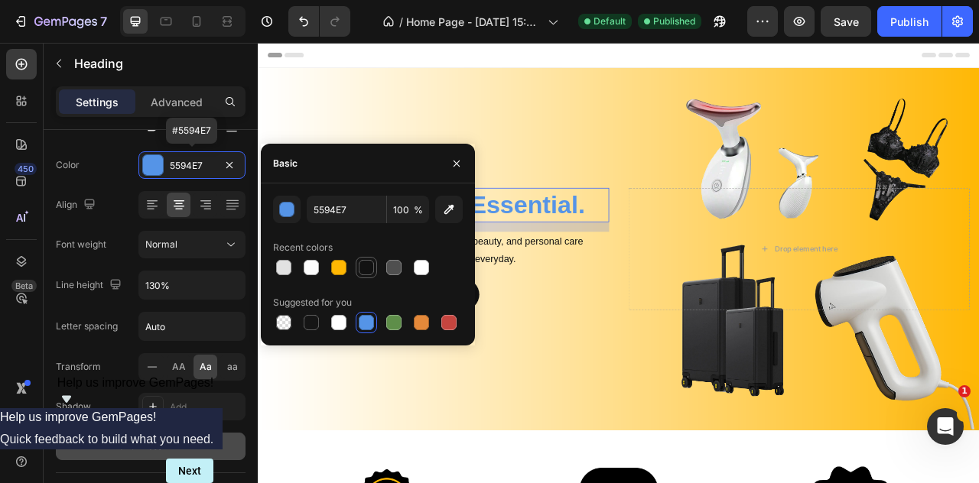
click at [375, 259] on div at bounding box center [365, 267] width 21 height 21
type input "121212"
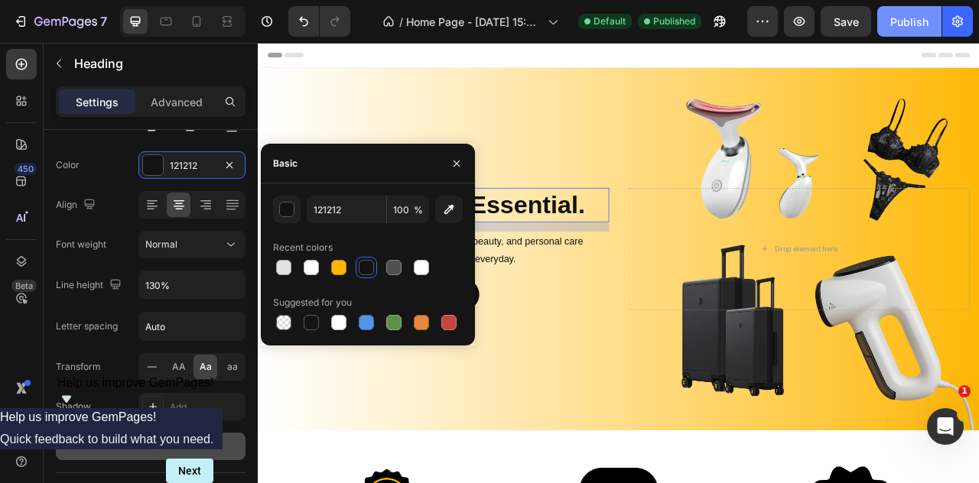
click at [915, 21] on div "Publish" at bounding box center [909, 22] width 38 height 16
